Goal: Transaction & Acquisition: Purchase product/service

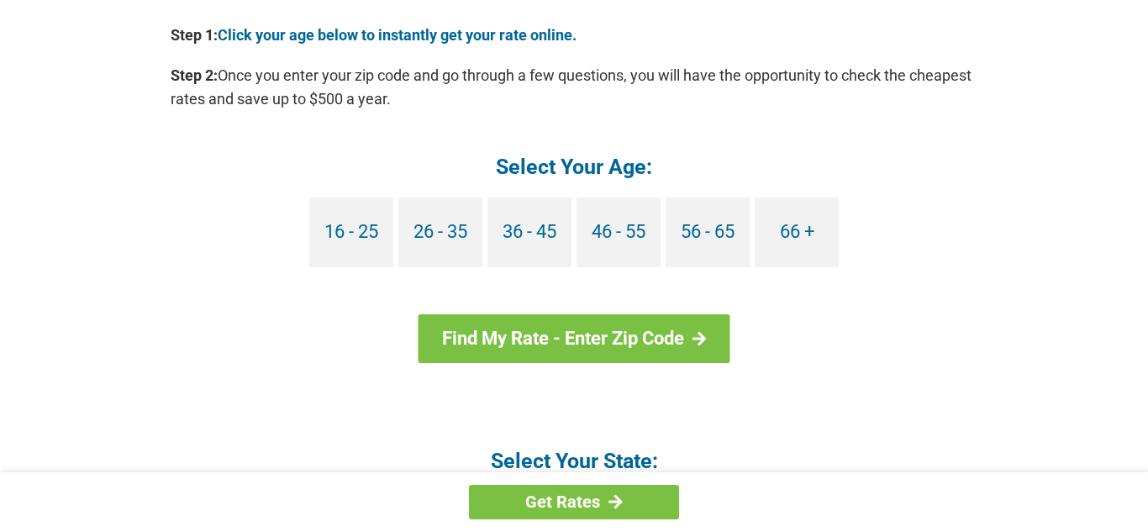
scroll to position [1580, 0]
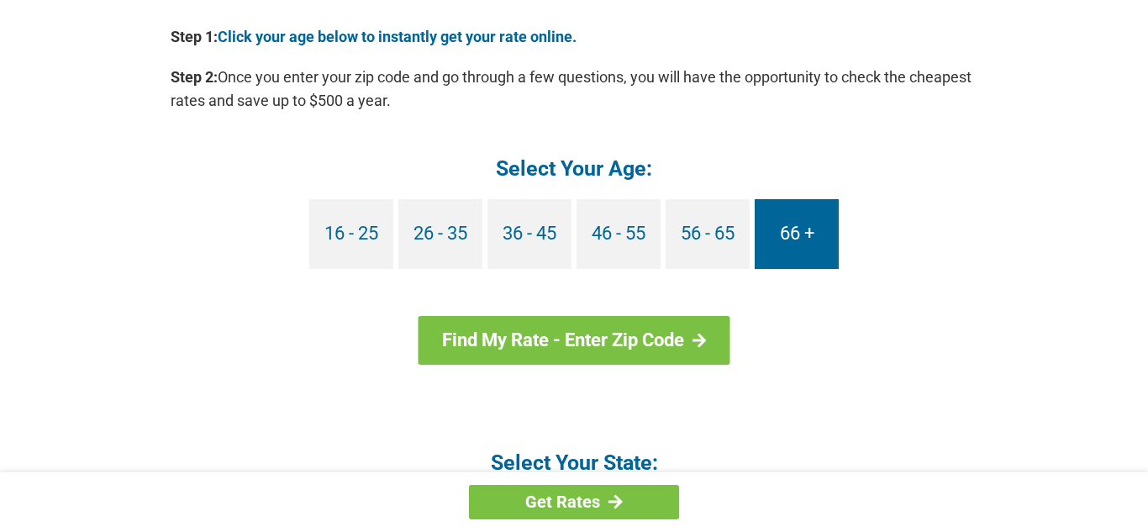
click at [803, 240] on link "66 +" at bounding box center [797, 234] width 84 height 70
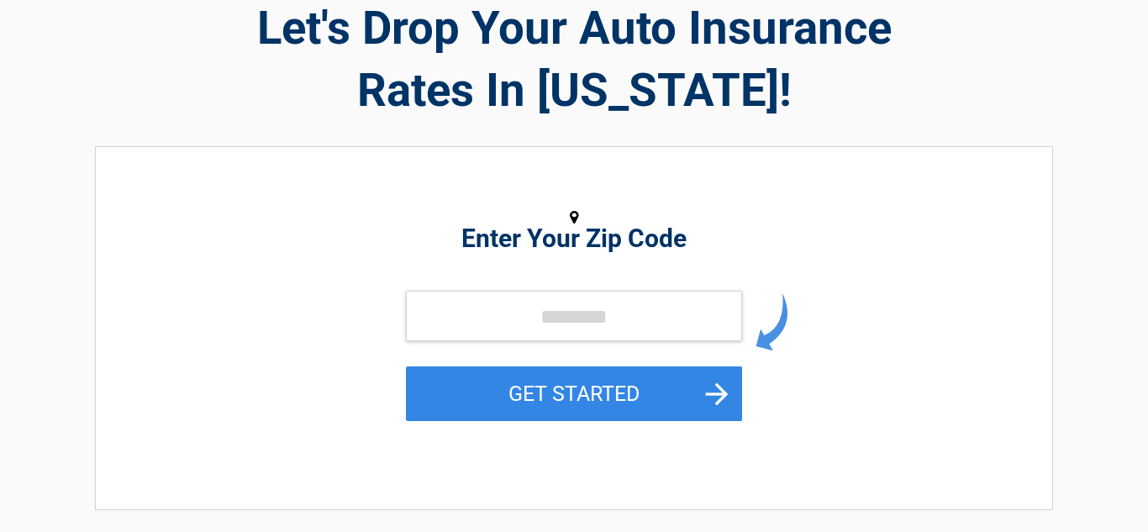
scroll to position [101, 0]
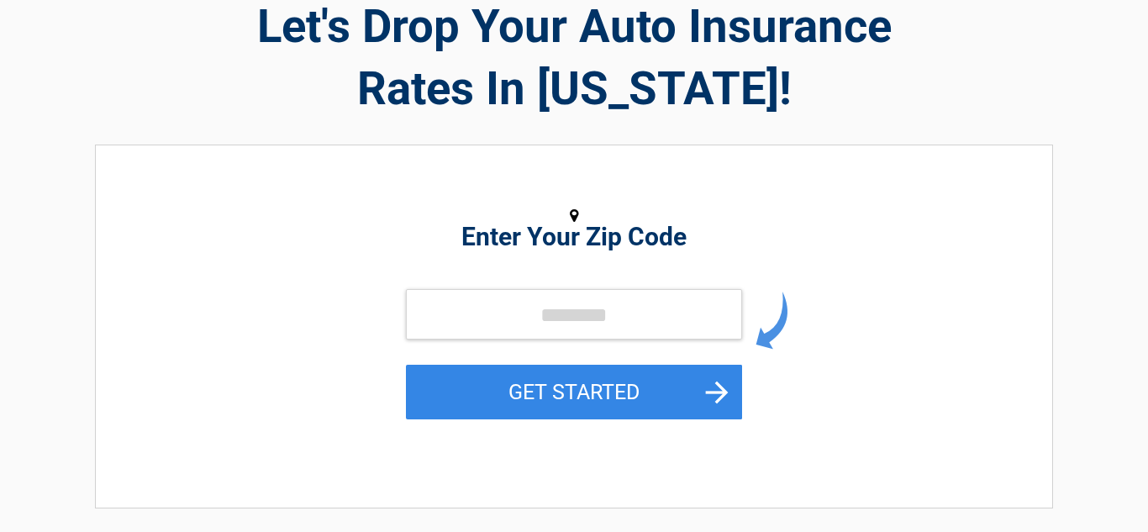
click at [466, 243] on h2 "Enter Your Zip Code" at bounding box center [573, 237] width 771 height 20
click at [455, 320] on input "tel" at bounding box center [574, 314] width 336 height 50
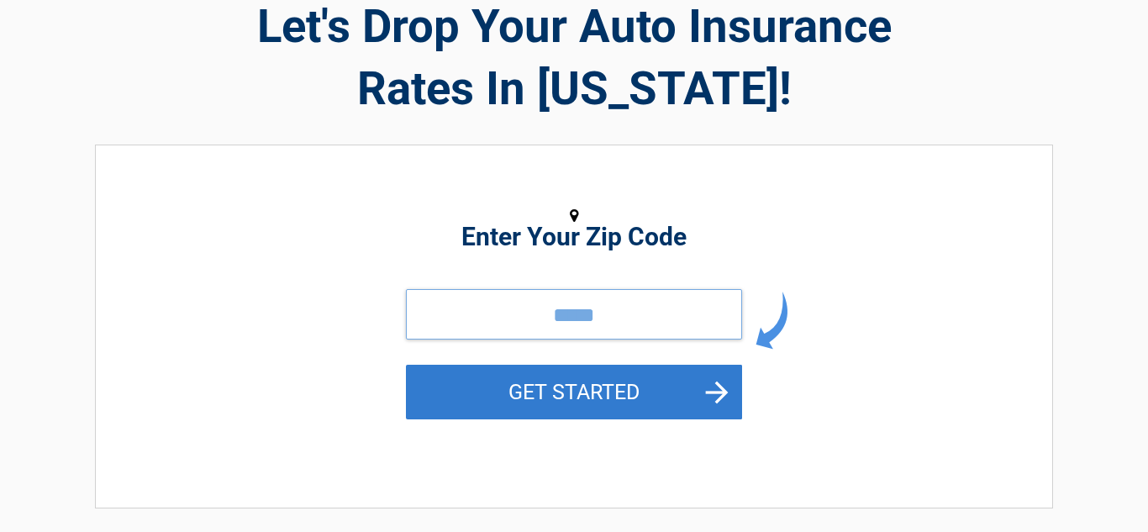
type input "*****"
click at [541, 406] on button "GET STARTED" at bounding box center [574, 392] width 336 height 55
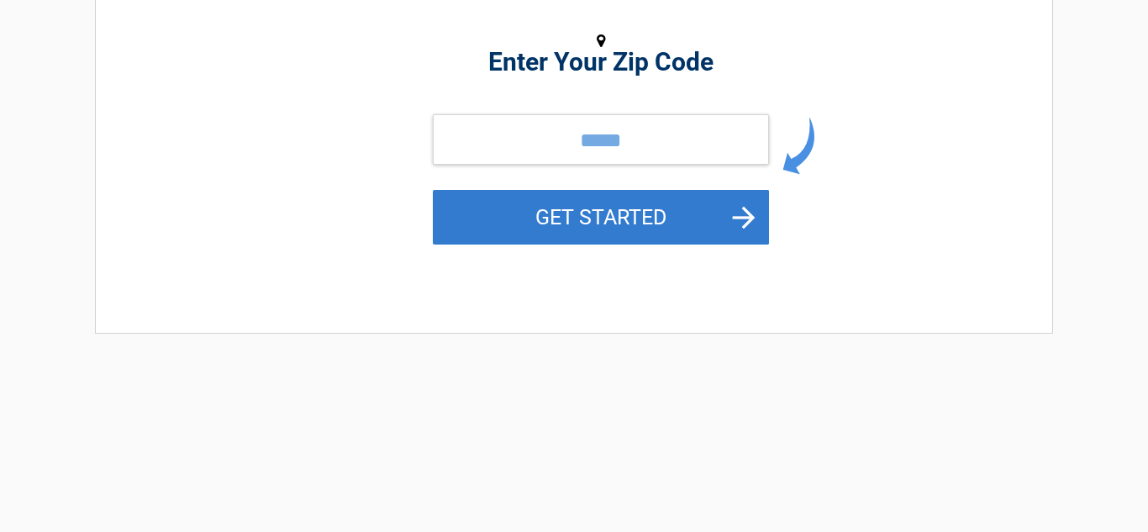
scroll to position [0, 0]
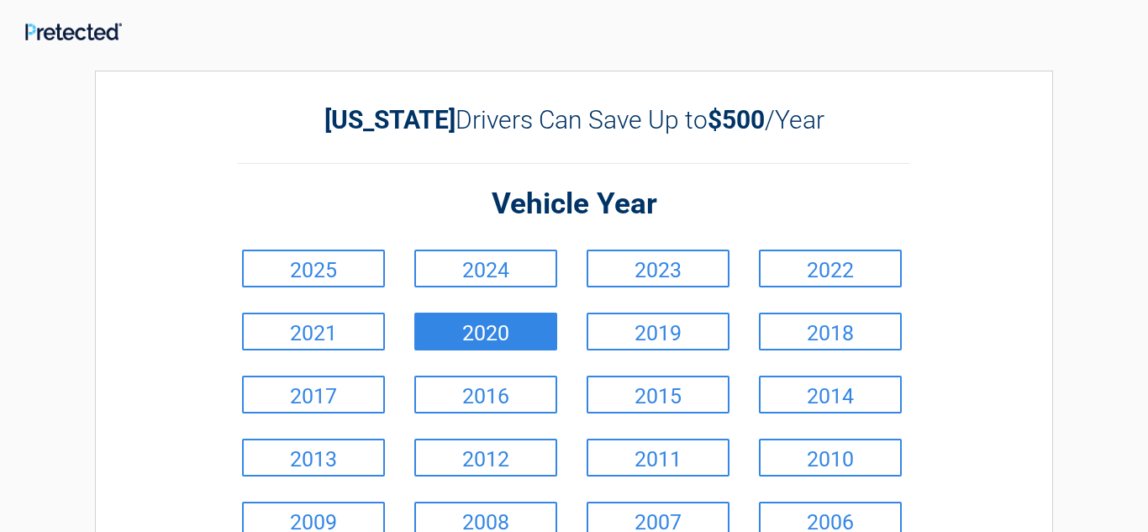
click at [480, 335] on link "2020" at bounding box center [485, 332] width 143 height 38
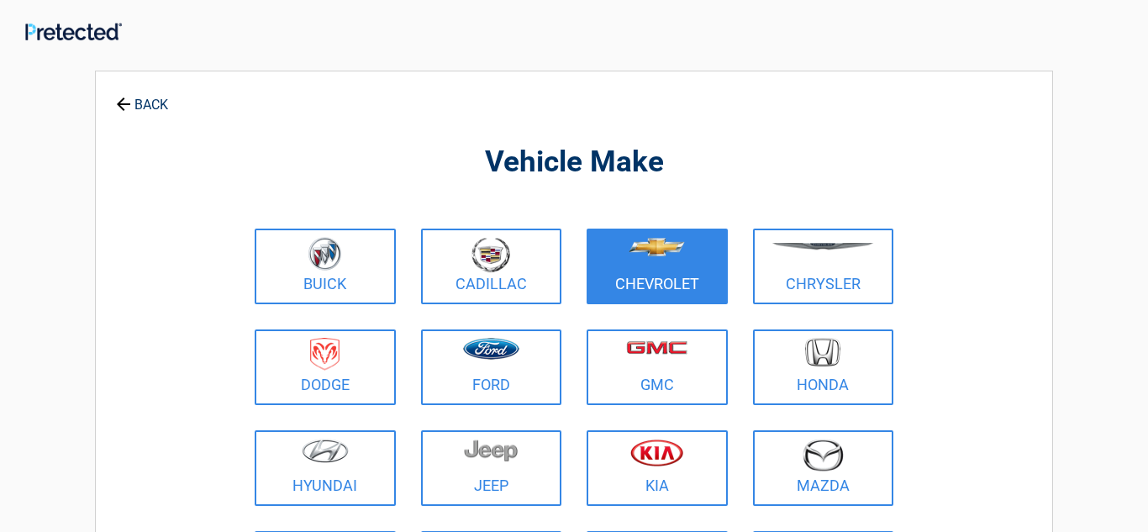
click at [645, 291] on link "Chevrolet" at bounding box center [657, 267] width 141 height 76
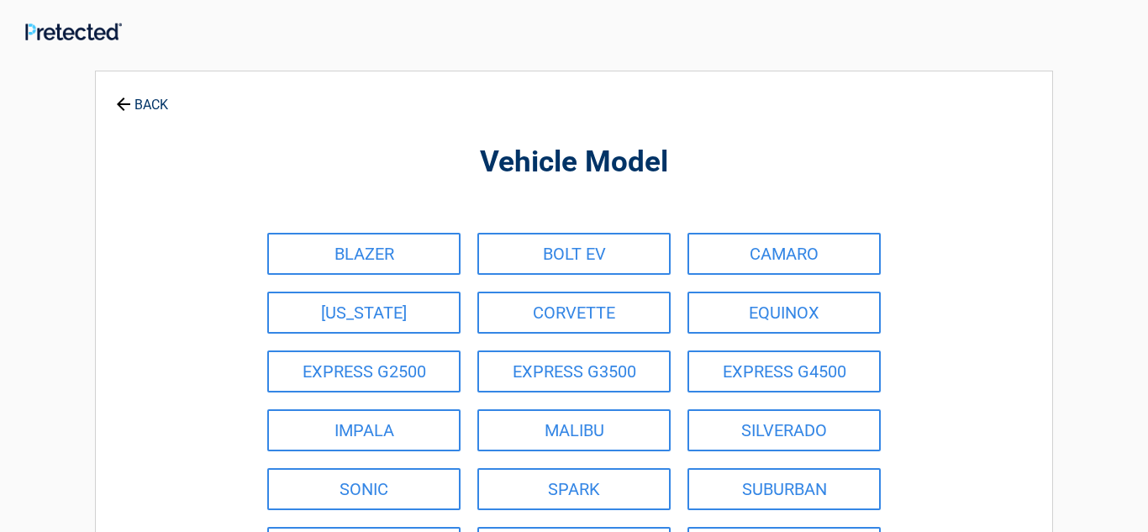
click at [645, 292] on link "CORVETTE" at bounding box center [573, 313] width 193 height 42
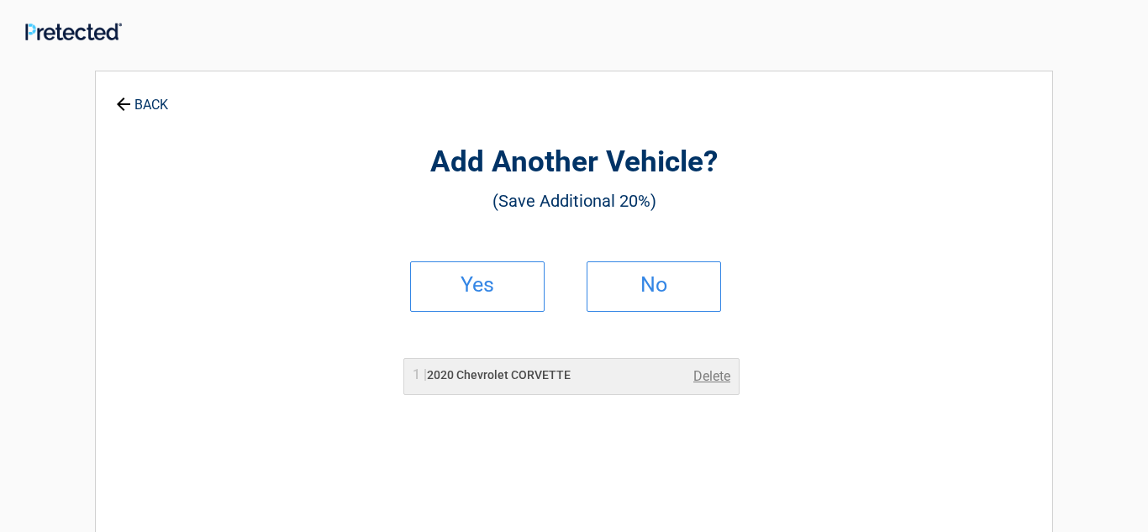
click at [645, 291] on h2 "No" at bounding box center [653, 285] width 99 height 12
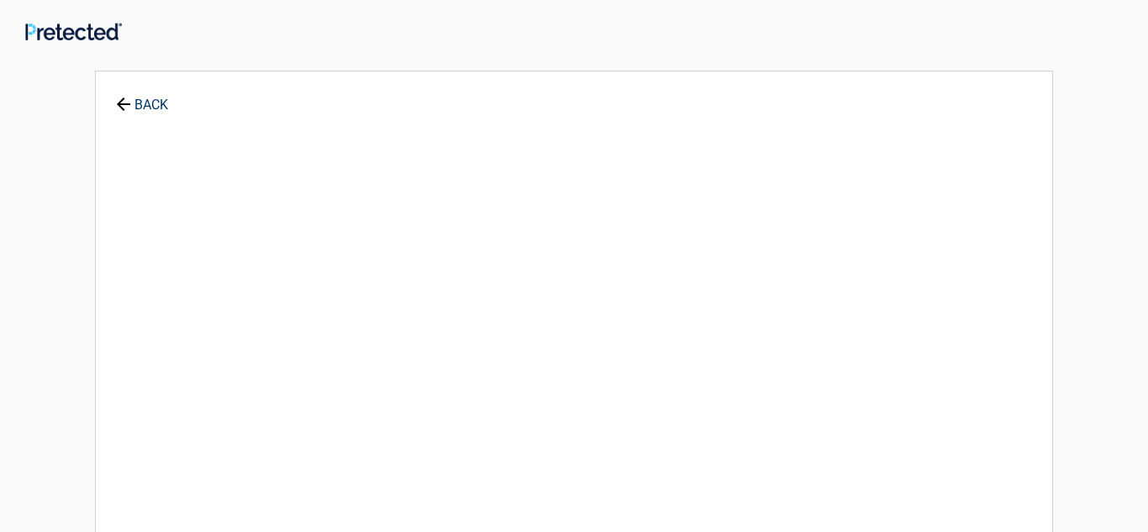
click at [645, 291] on div "**********" at bounding box center [574, 373] width 958 height 604
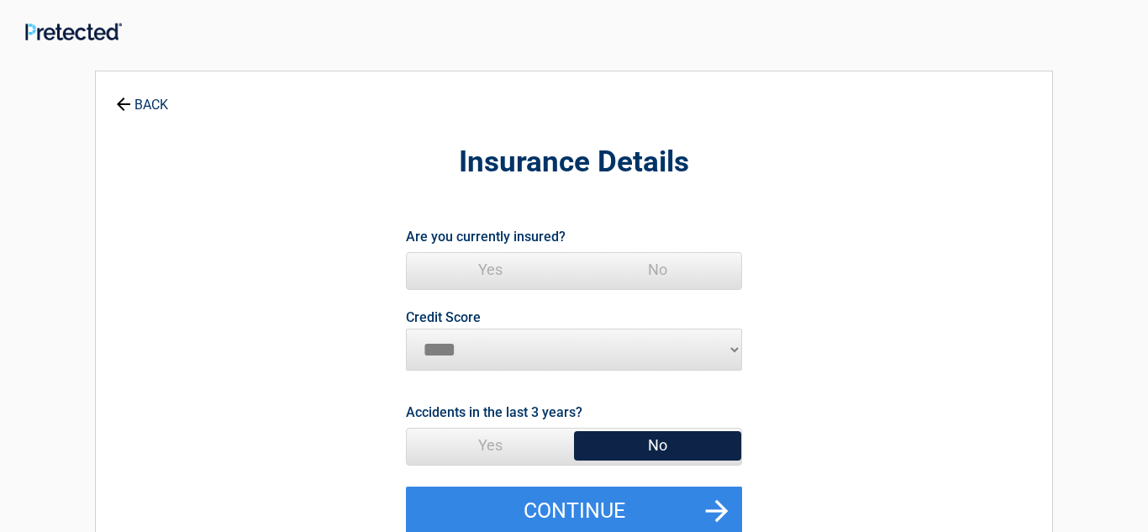
click at [632, 272] on span "No" at bounding box center [657, 270] width 167 height 34
click at [656, 455] on span "No" at bounding box center [657, 446] width 167 height 34
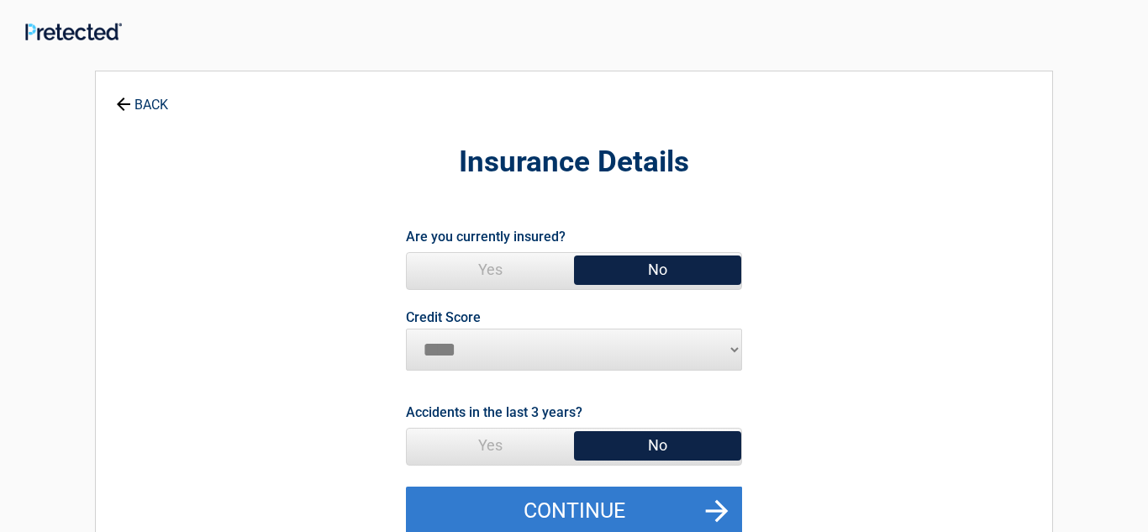
click at [650, 507] on button "Continue" at bounding box center [574, 511] width 336 height 49
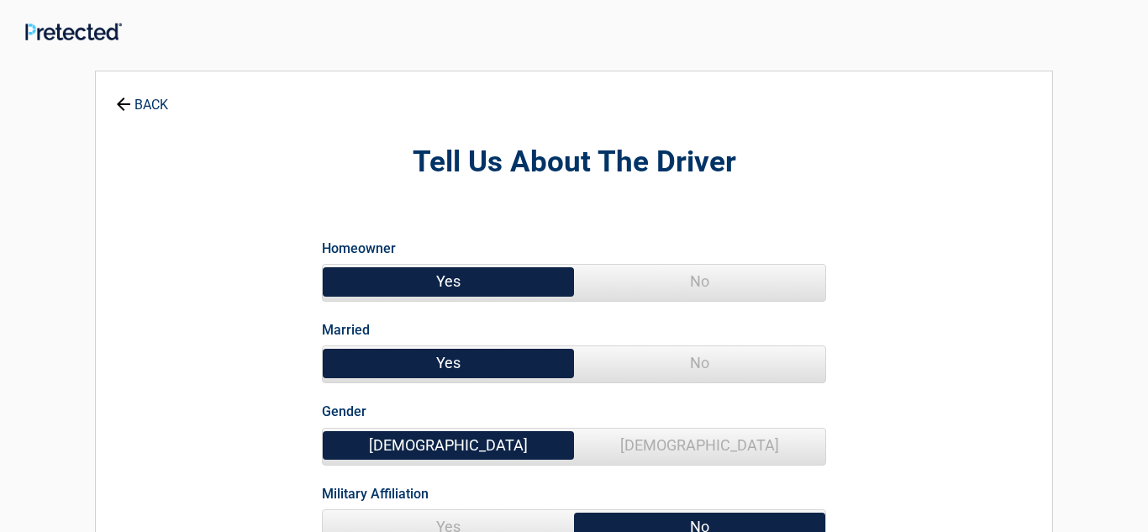
click at [456, 281] on span "Yes" at bounding box center [448, 282] width 251 height 34
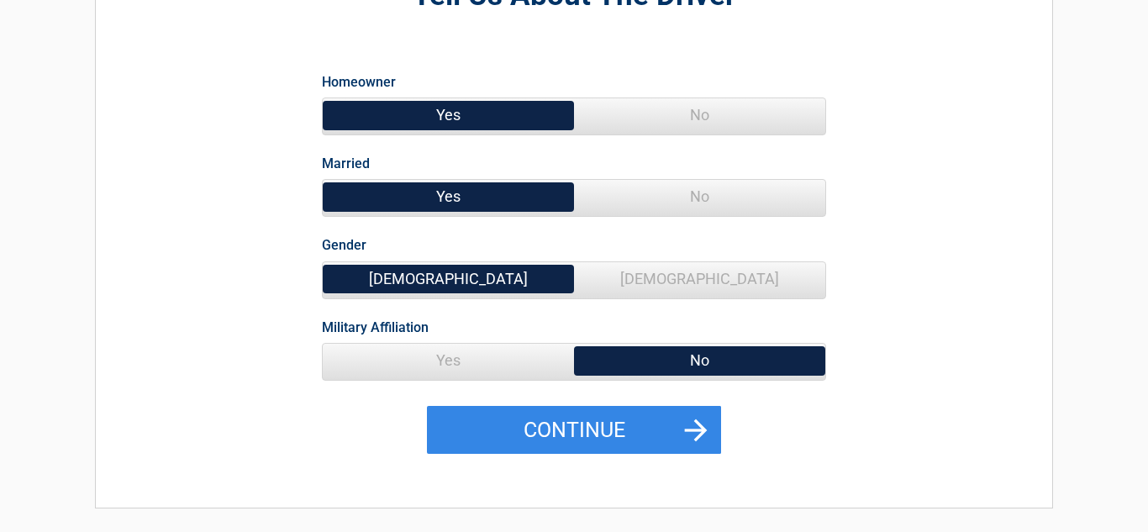
scroll to position [168, 0]
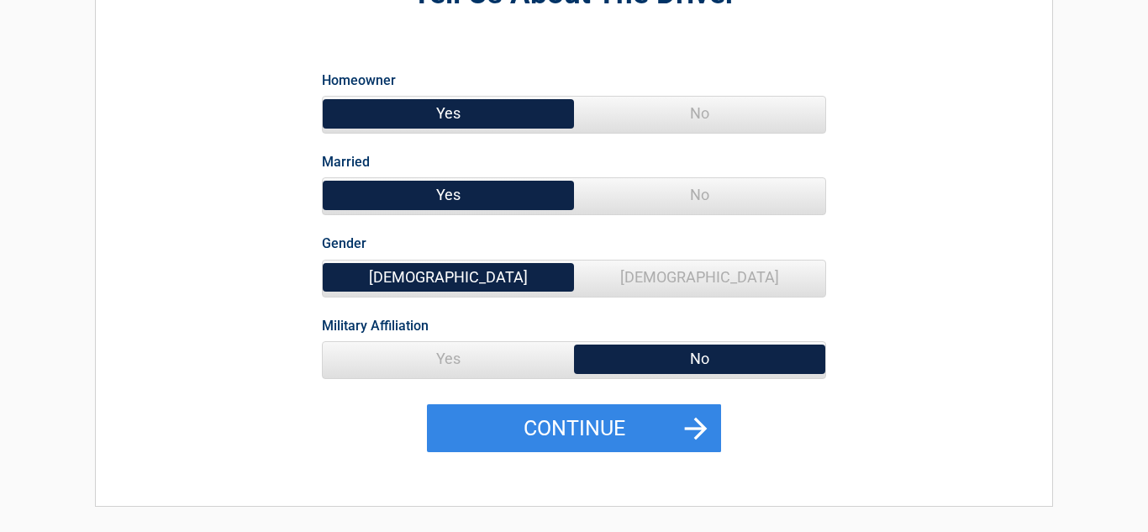
click at [460, 364] on span "Yes" at bounding box center [448, 359] width 251 height 34
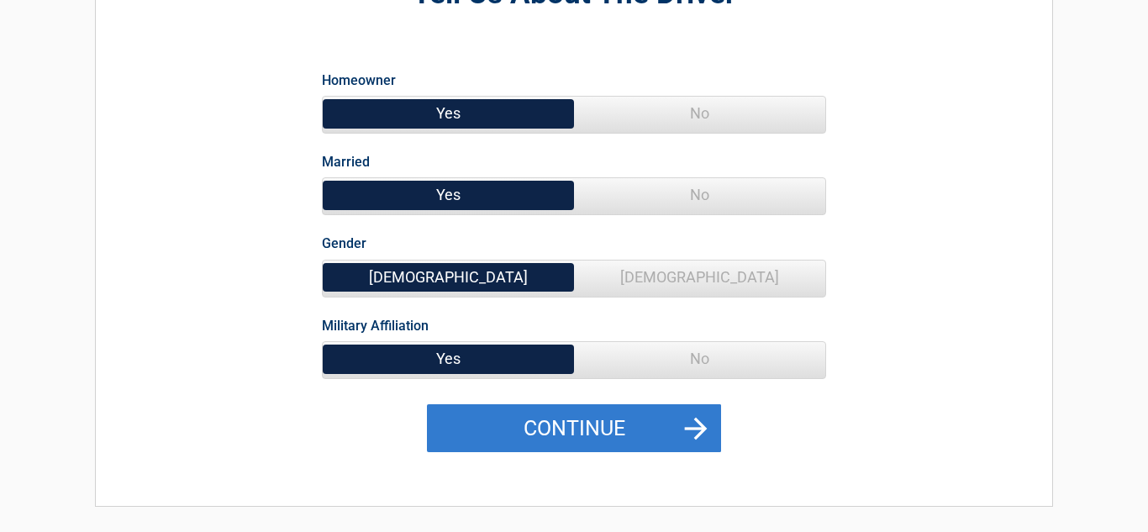
click at [522, 433] on button "Continue" at bounding box center [574, 428] width 294 height 49
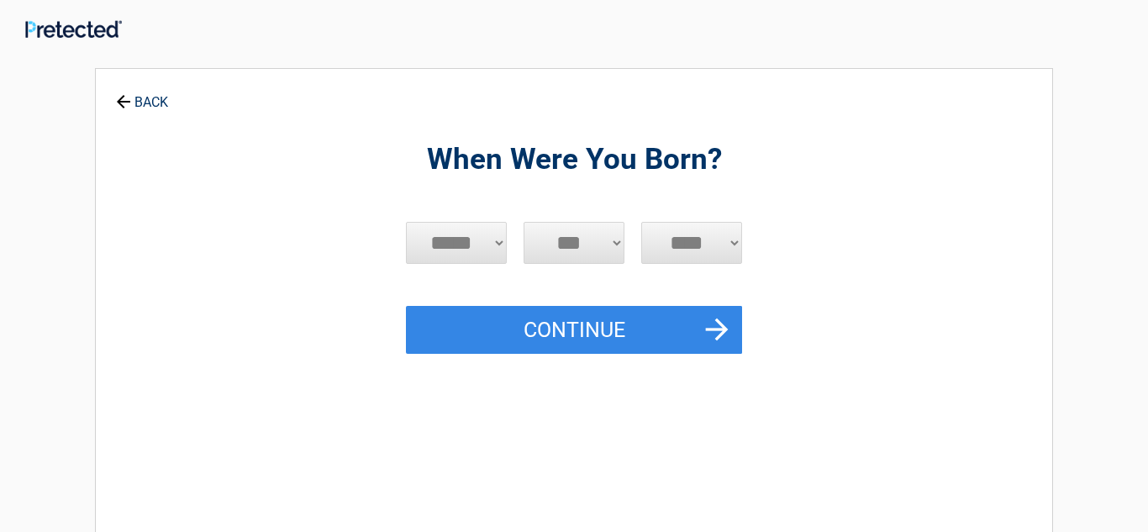
scroll to position [0, 0]
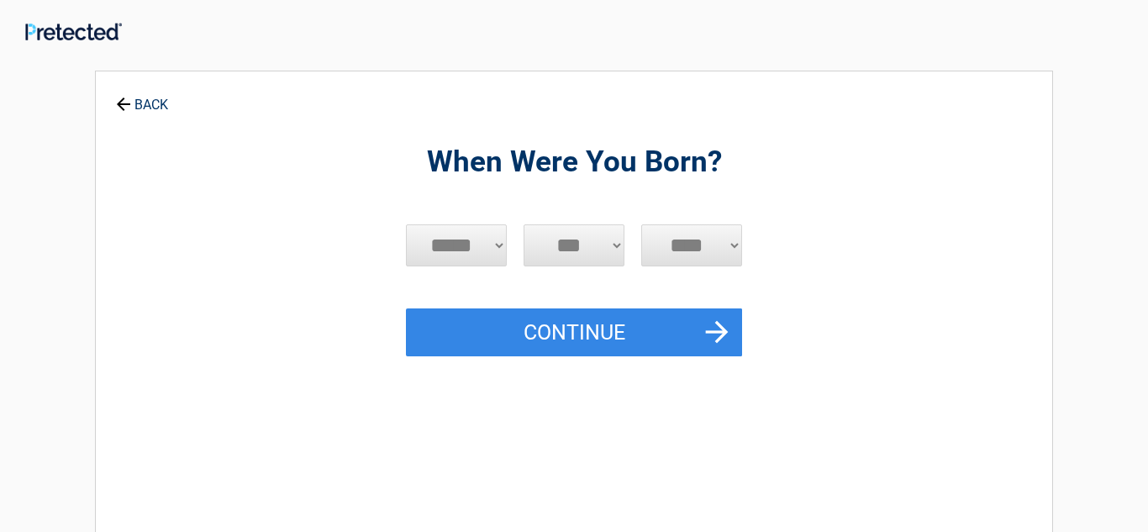
click at [522, 433] on div "When Were You Born? ***** *** *** *** *** *** *** *** *** *** *** *** *** *** *…" at bounding box center [573, 364] width 771 height 552
